Goal: Task Accomplishment & Management: Manage account settings

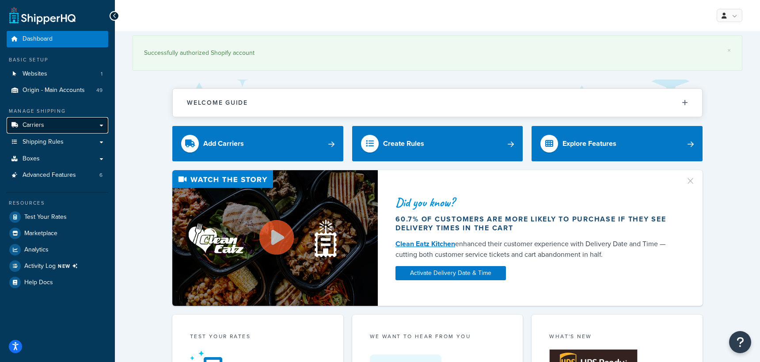
click at [39, 122] on span "Carriers" at bounding box center [34, 125] width 22 height 8
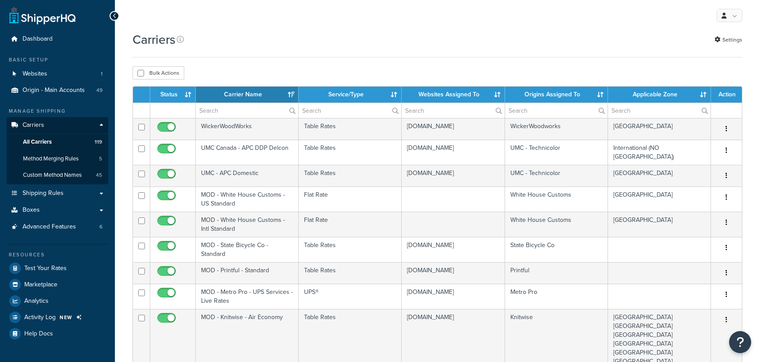
select select "15"
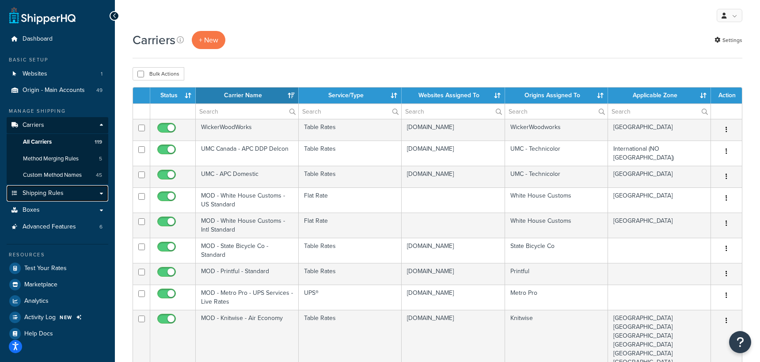
click at [57, 192] on span "Shipping Rules" at bounding box center [43, 194] width 41 height 8
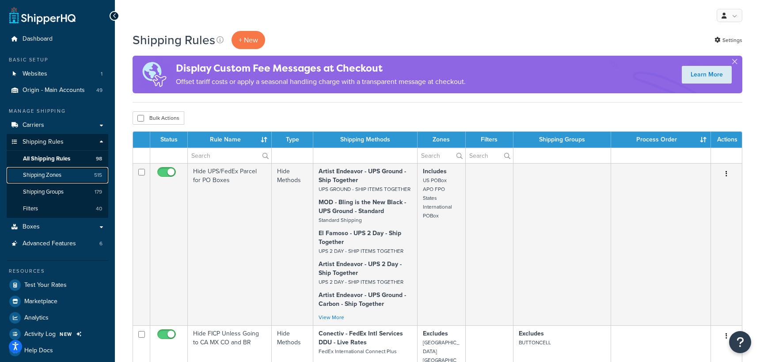
click at [55, 174] on span "Shipping Zones" at bounding box center [42, 175] width 38 height 8
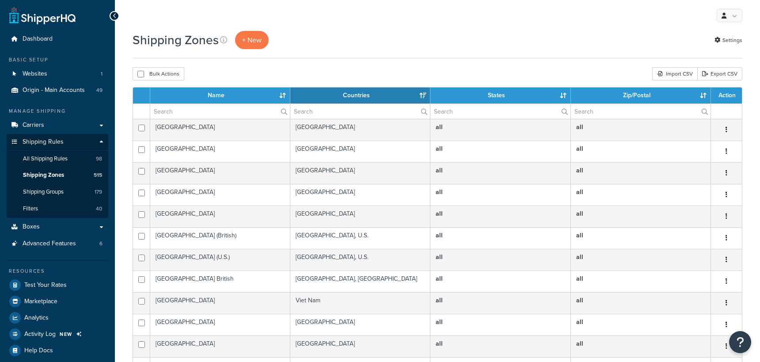
select select "15"
click at [190, 112] on input "text" at bounding box center [220, 111] width 140 height 15
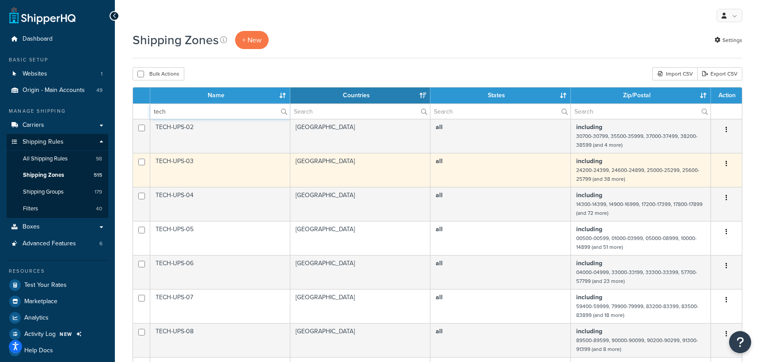
type input "tech"
click at [726, 165] on icon "button" at bounding box center [726, 163] width 2 height 6
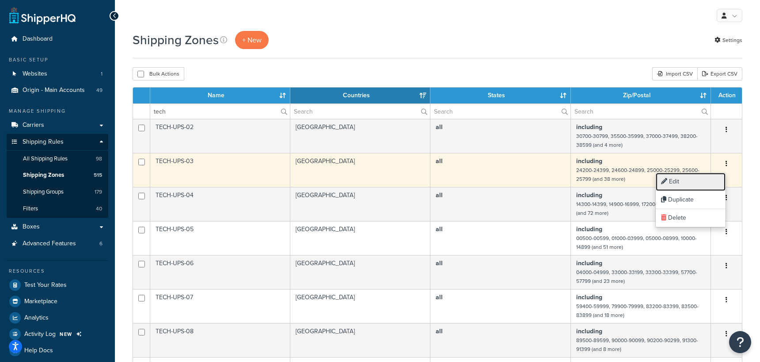
click at [702, 182] on link "Edit" at bounding box center [691, 182] width 70 height 18
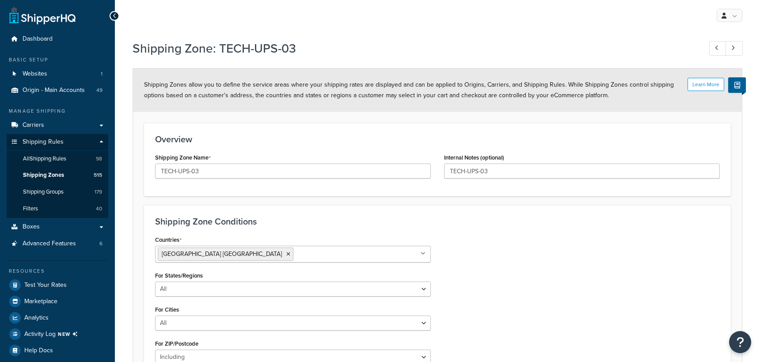
select select "including"
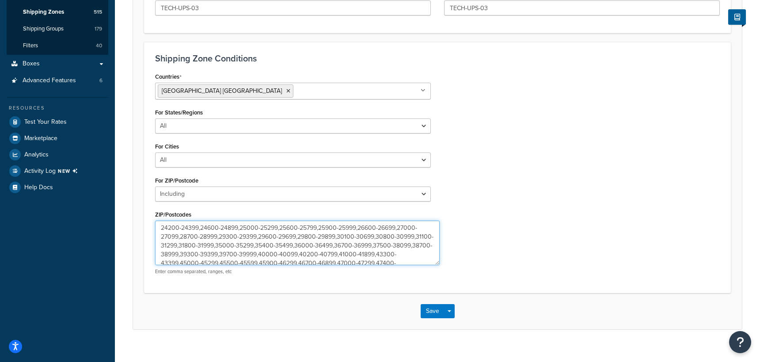
drag, startPoint x: 428, startPoint y: 250, endPoint x: 458, endPoint y: 287, distance: 47.2
click at [440, 265] on textarea "24200-24399,24600-24899,25000-25299,25600-25799,25900-25999,26600-26699,27000-2…" at bounding box center [297, 242] width 284 height 45
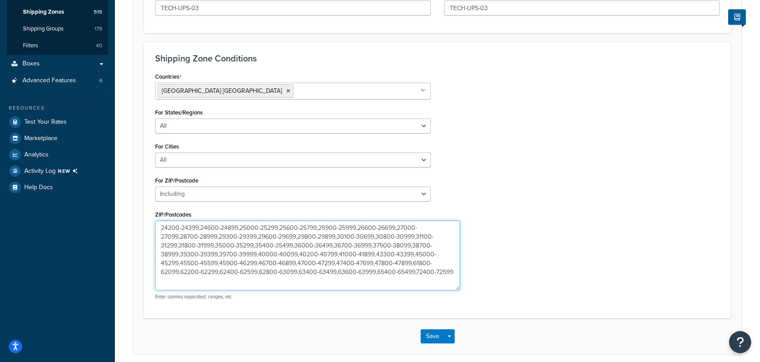
click at [238, 281] on textarea "24200-24399,24600-24899,25000-25299,25600-25799,25900-25999,26600-26699,27000-2…" at bounding box center [307, 255] width 305 height 70
paste textarea "44880"
type textarea "24200-24399,24600-24899,25000-25299,25600-25799,25900-25999,26600-26699,27000-2…"
click at [426, 337] on button "Save" at bounding box center [433, 336] width 24 height 14
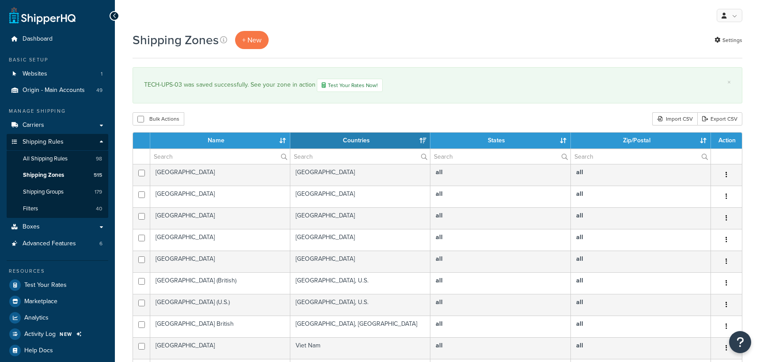
select select "15"
